Goal: Information Seeking & Learning: Learn about a topic

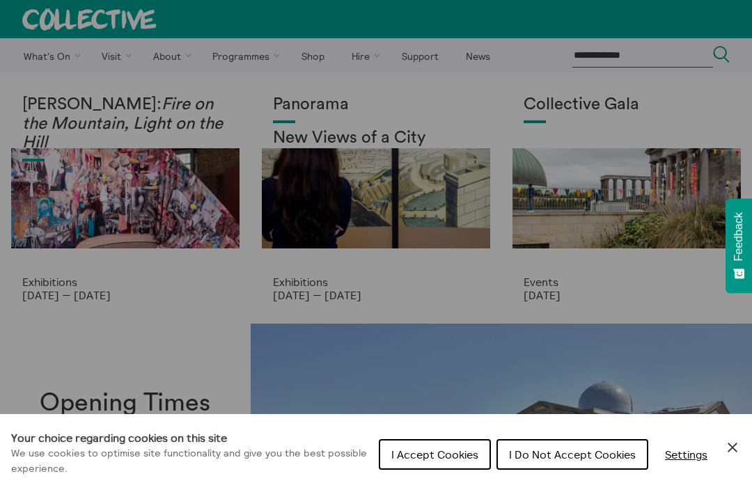
click at [561, 455] on span "I Do Not Accept Cookies" at bounding box center [572, 455] width 127 height 14
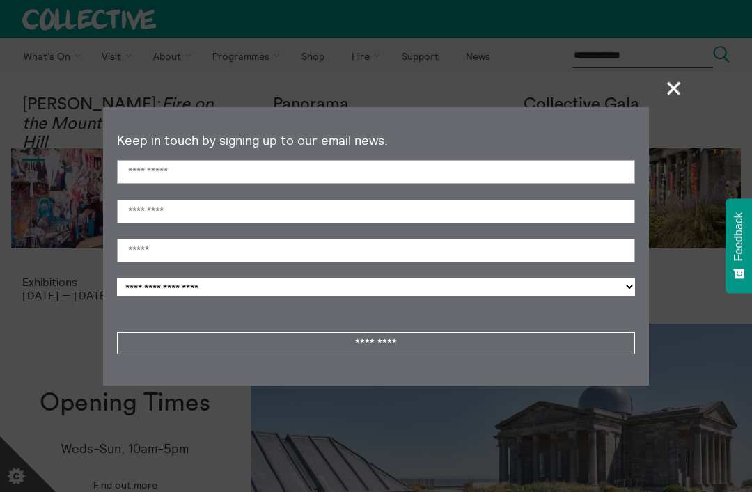
click at [671, 88] on span "+" at bounding box center [674, 88] width 41 height 41
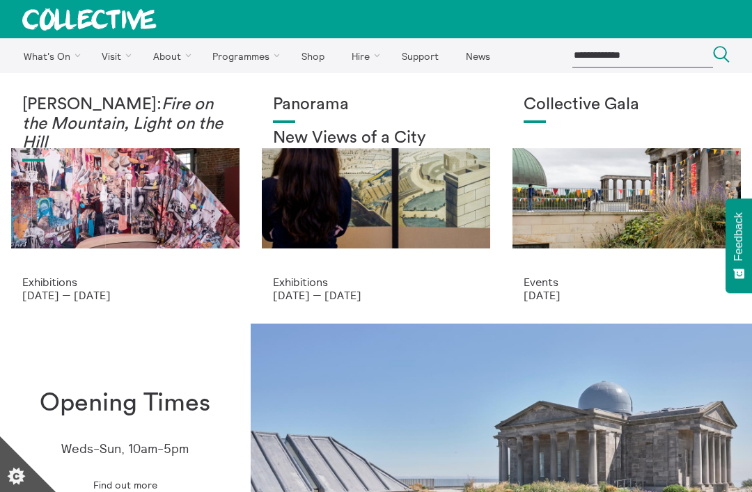
click at [86, 213] on div "[PERSON_NAME]: Fire on the Mountain, Light on the Hill" at bounding box center [125, 185] width 206 height 180
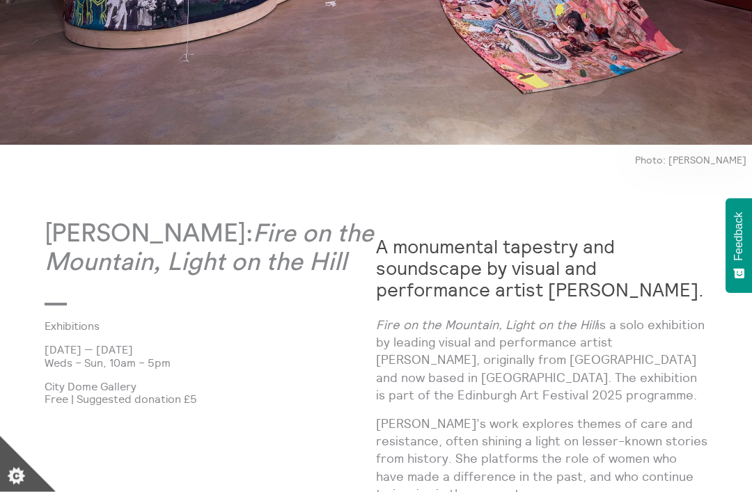
scroll to position [419, 0]
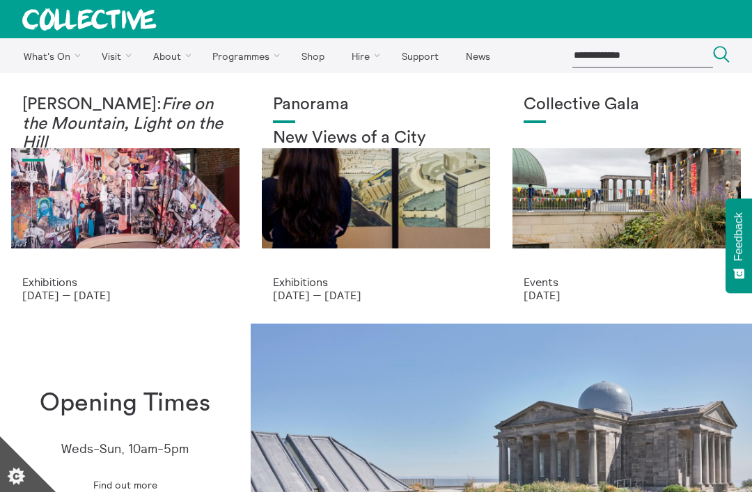
click at [331, 184] on div "Panorama New Views of a City" at bounding box center [376, 185] width 206 height 180
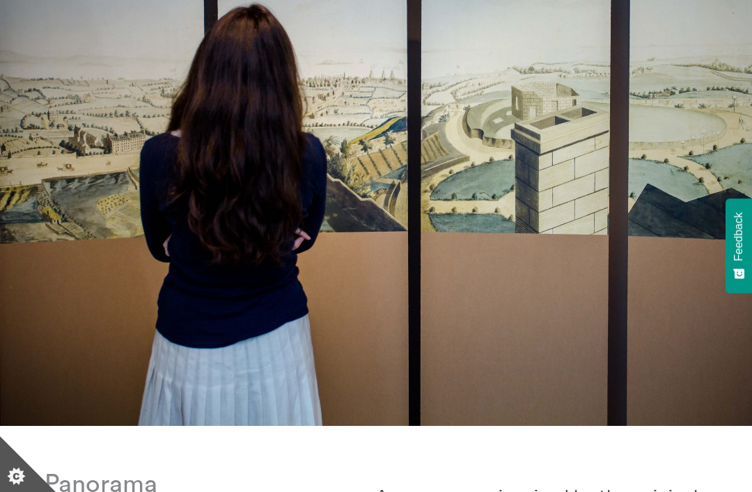
scroll to position [146, 0]
